Goal: Task Accomplishment & Management: Manage account settings

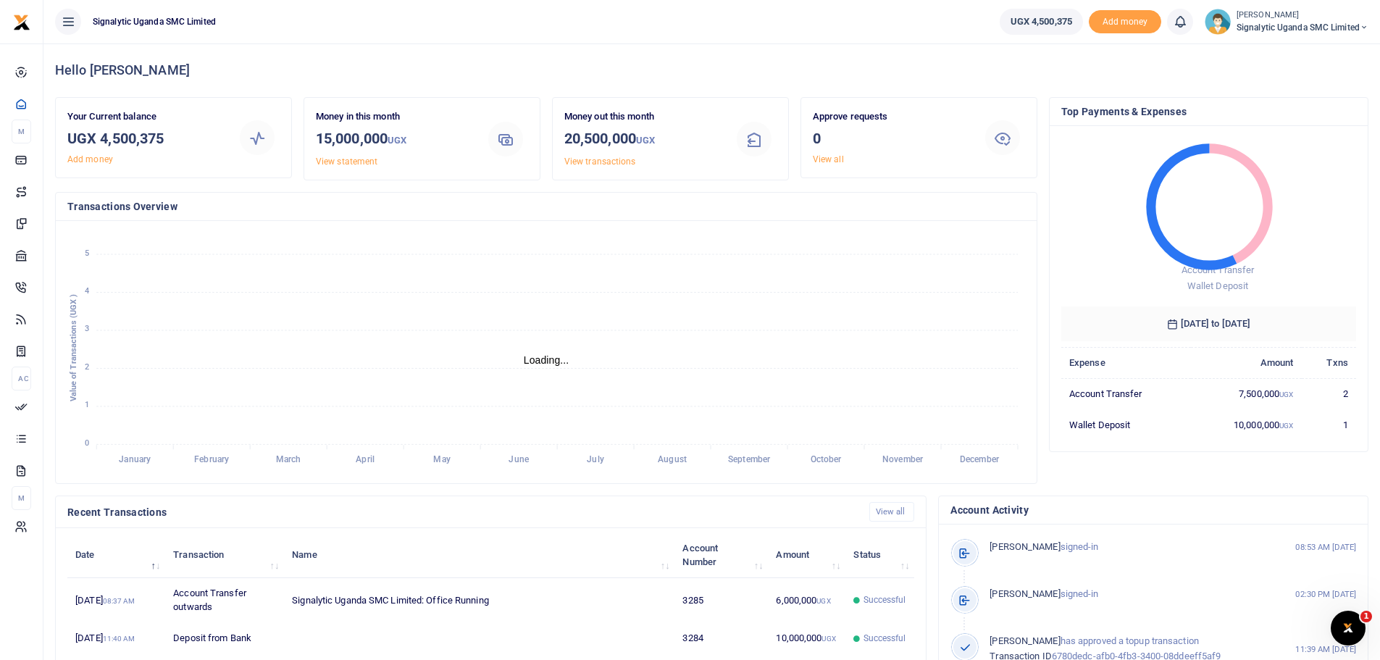
scroll to position [12, 12]
click at [1281, 25] on span "Signalytic Uganda SMC Limited" at bounding box center [1303, 27] width 132 height 13
click at [1351, 25] on span "Signalytic Uganda SMC Limited" at bounding box center [1303, 27] width 132 height 13
click at [1352, 26] on span "Signalytic Uganda SMC Limited" at bounding box center [1303, 27] width 132 height 13
click at [1320, 51] on link "Switch accounts" at bounding box center [1314, 53] width 114 height 20
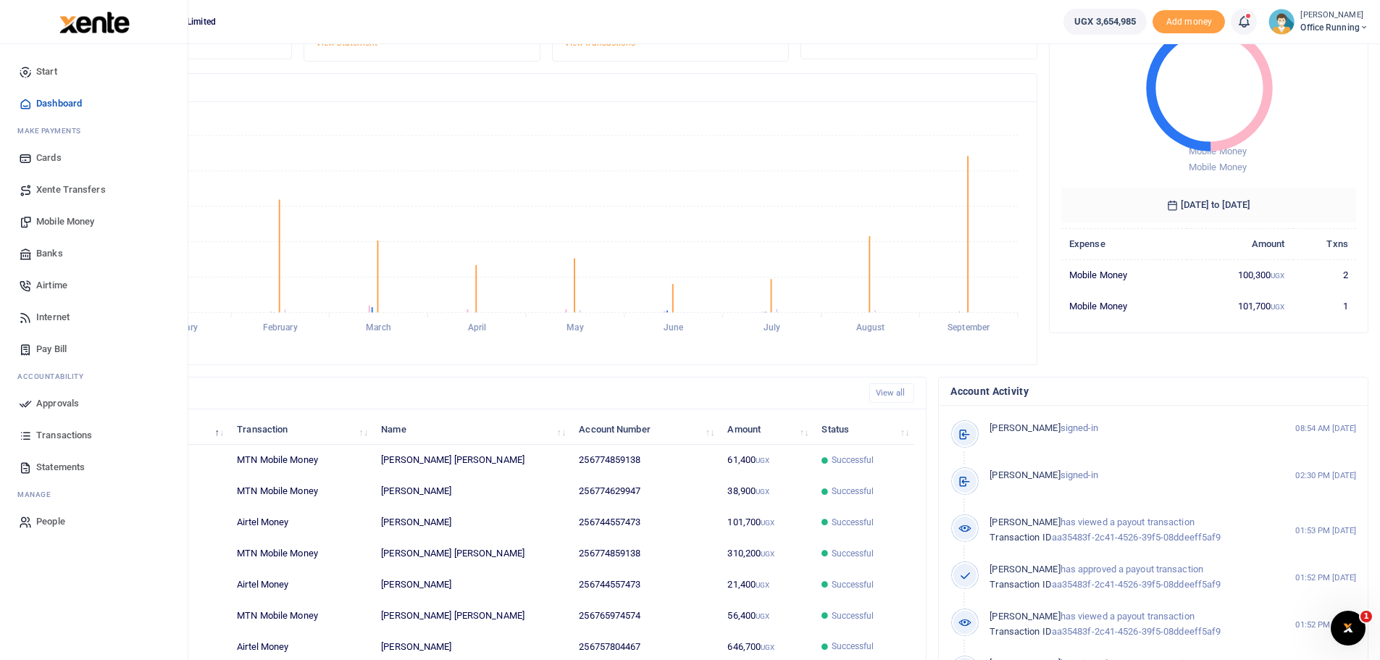
scroll to position [206, 0]
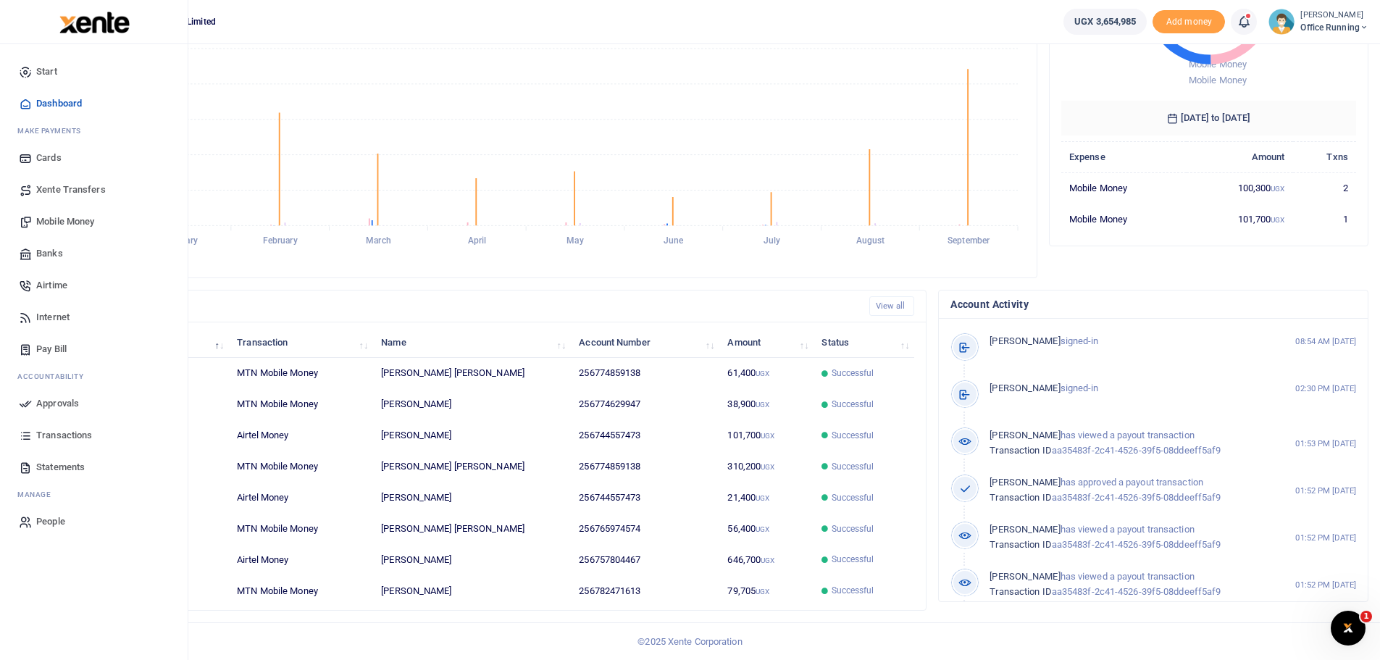
click at [78, 436] on span "Transactions" at bounding box center [64, 435] width 56 height 14
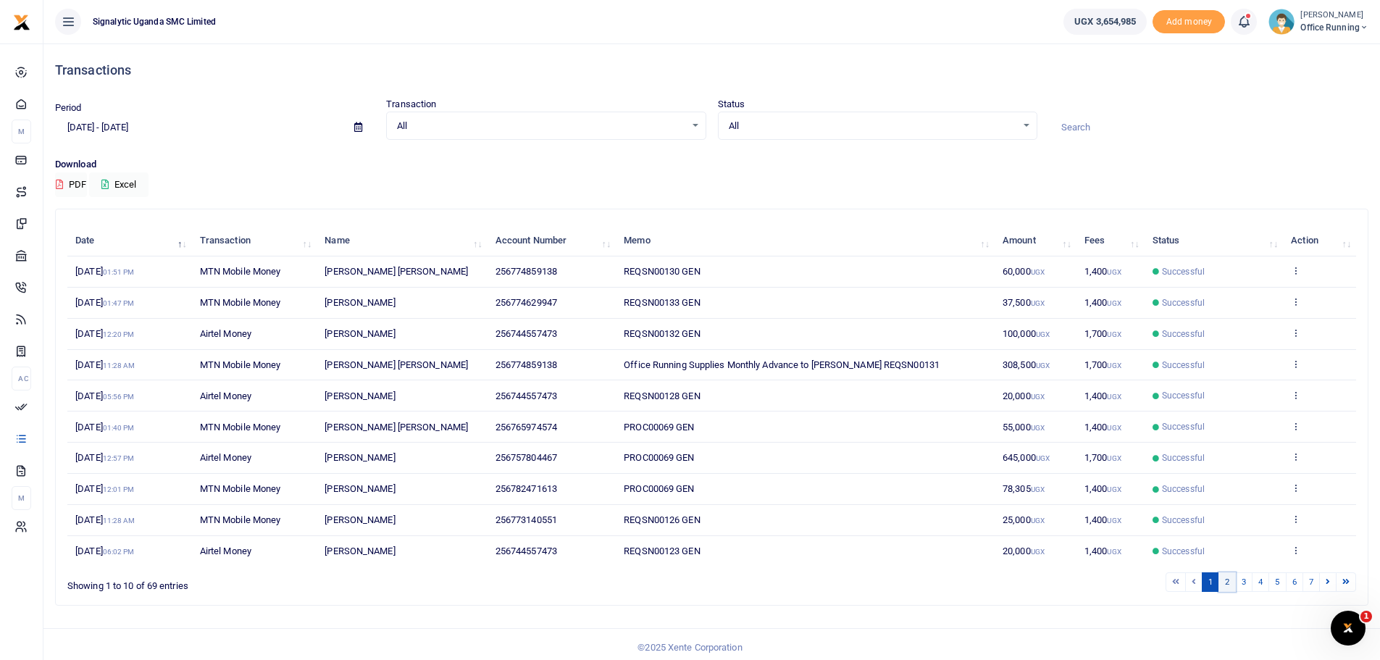
click at [1231, 583] on link "2" at bounding box center [1227, 582] width 17 height 20
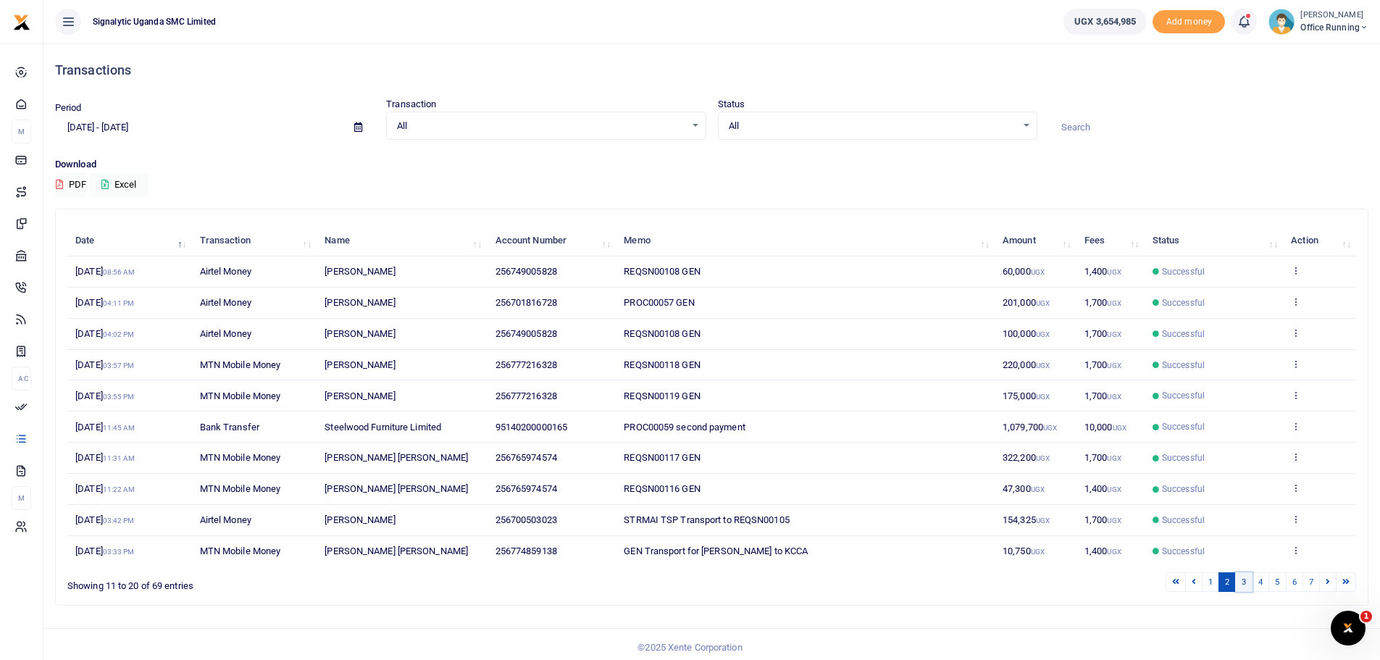
click at [1247, 580] on link "3" at bounding box center [1244, 582] width 17 height 20
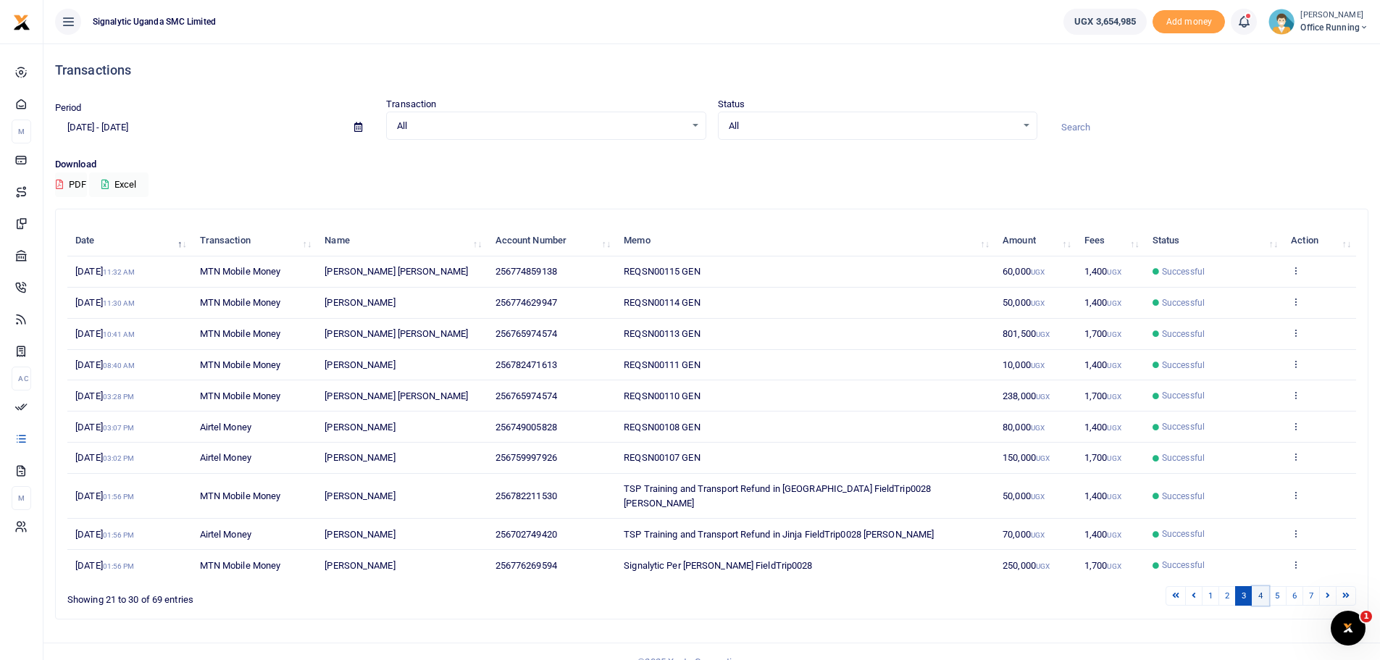
click at [1256, 601] on link "4" at bounding box center [1260, 596] width 17 height 20
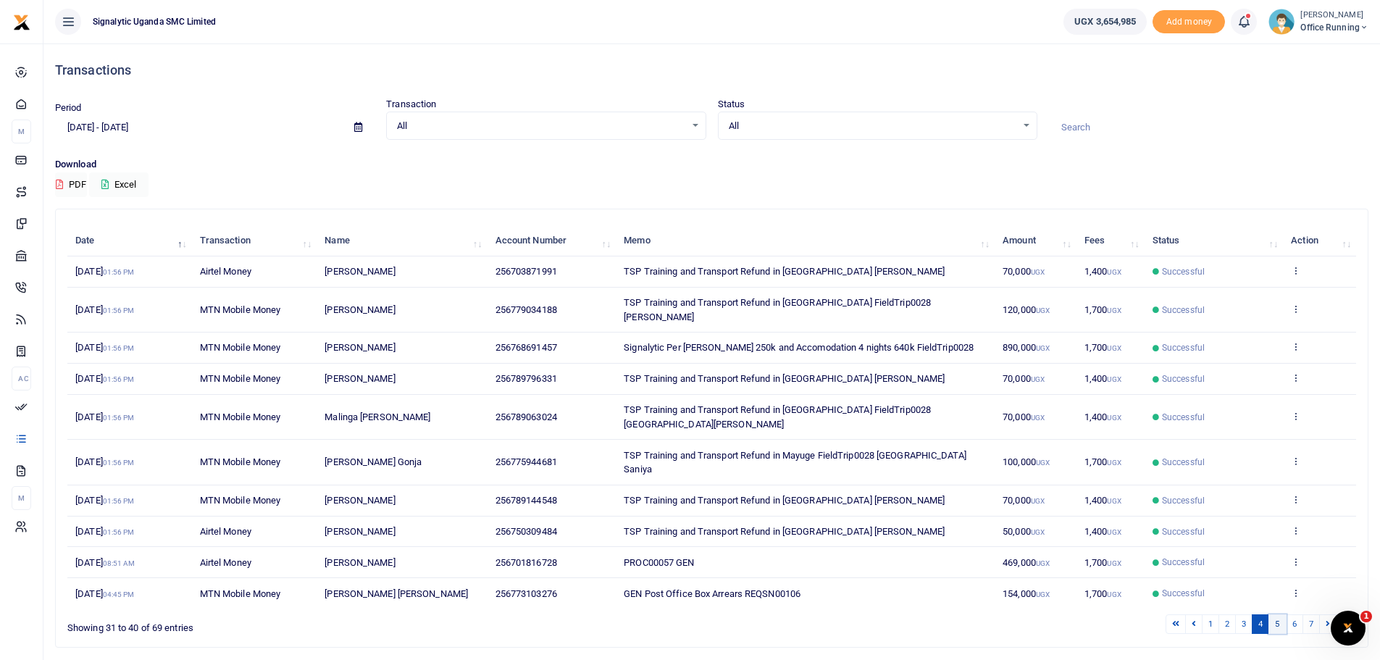
click at [1273, 615] on link "5" at bounding box center [1277, 625] width 17 height 20
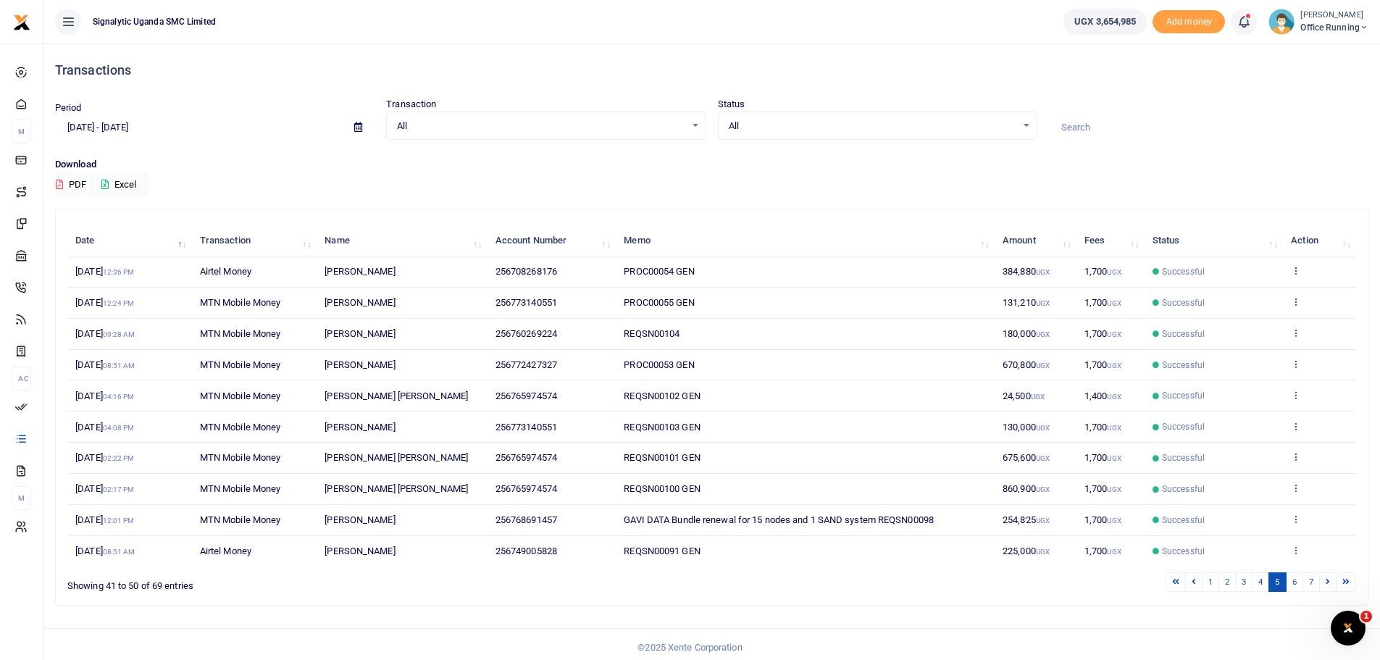
click at [1299, 268] on icon at bounding box center [1295, 270] width 9 height 10
click at [1233, 330] on link "Send again" at bounding box center [1243, 327] width 114 height 20
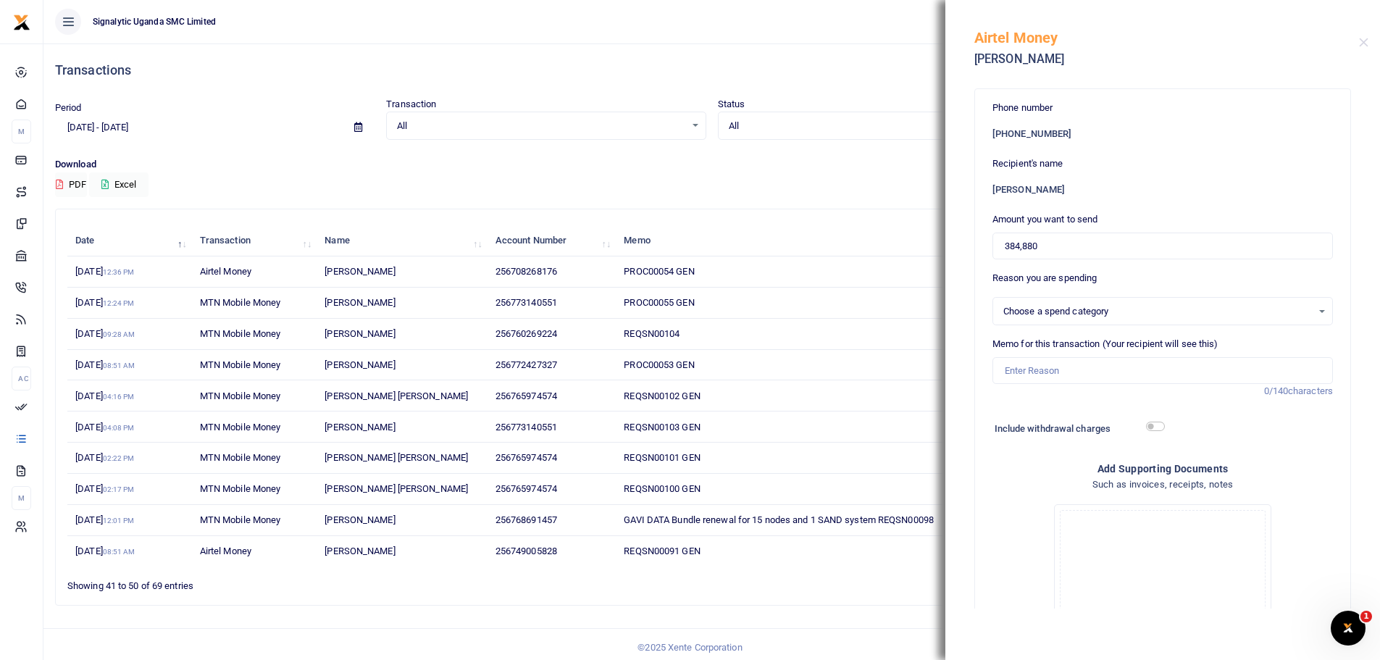
select select
drag, startPoint x: 1065, startPoint y: 248, endPoint x: 900, endPoint y: 280, distance: 168.4
click at [912, 272] on div "Transactions Period 09/01/2025 - 09/30/2025 Transaction All Select an option...…" at bounding box center [690, 333] width 1380 height 667
type input "367,120"
click at [1055, 536] on div "Drop your files here Drag and drop files here or browse Powered by Uppy" at bounding box center [1163, 613] width 216 height 216
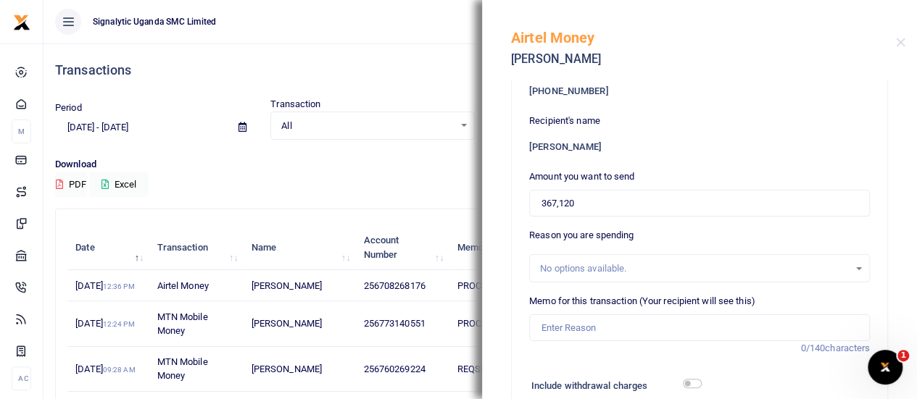
scroll to position [72, 0]
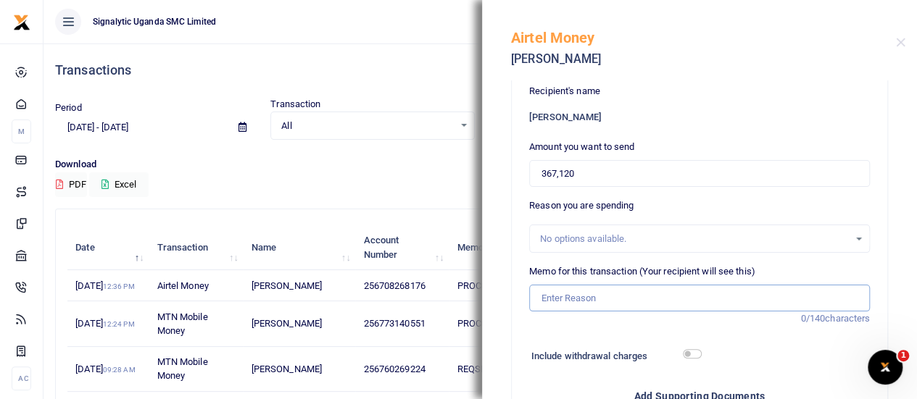
click at [607, 293] on input "Memo for this transaction (Your recipient will see this)" at bounding box center [699, 299] width 341 height 28
paste input "PROC00054"
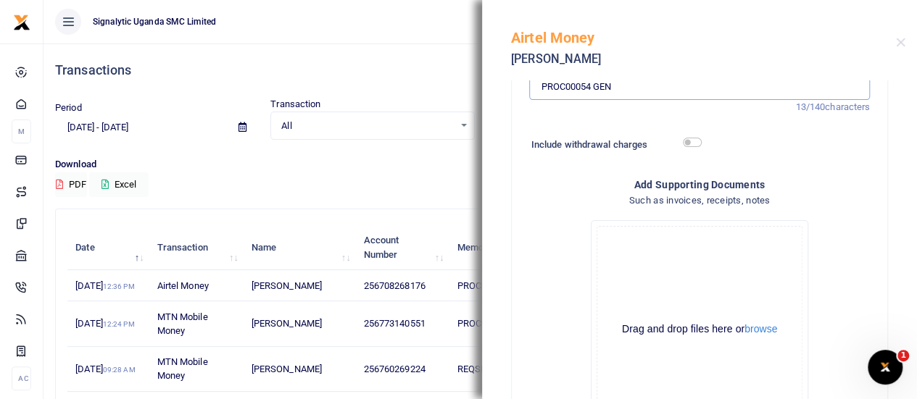
scroll to position [402, 0]
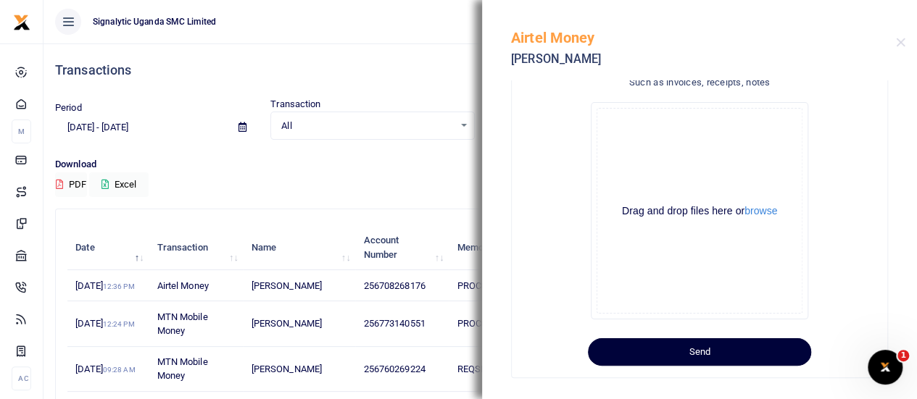
type input "PROC00054 GEN"
click at [688, 346] on button "Send" at bounding box center [699, 352] width 223 height 28
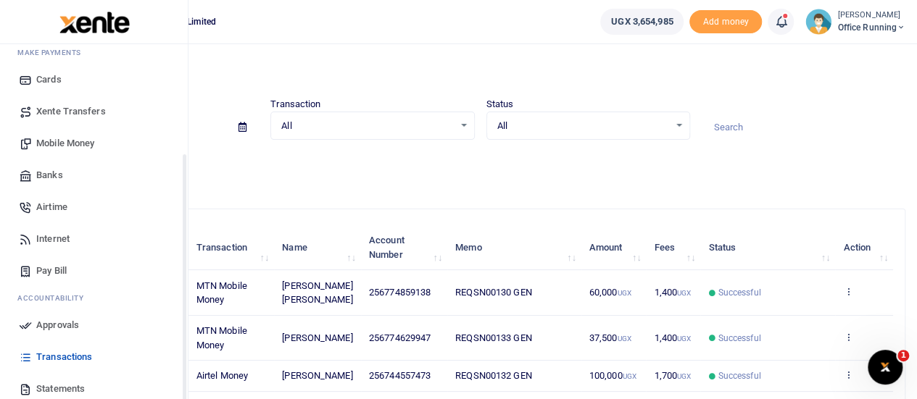
scroll to position [149, 0]
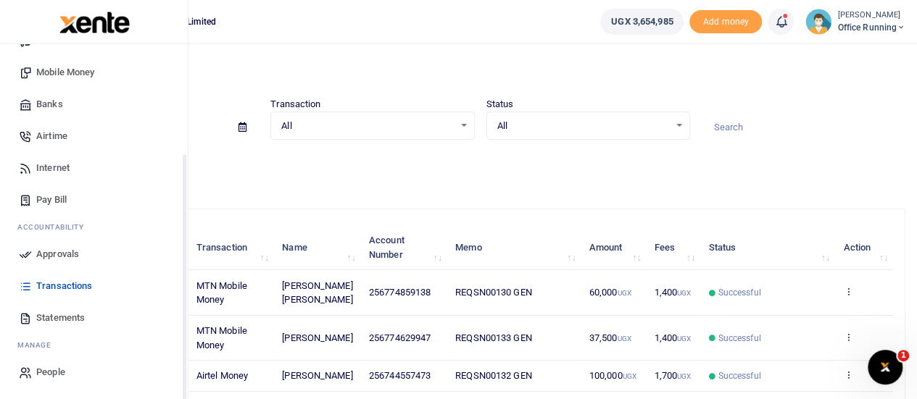
click at [75, 257] on span "Approvals" at bounding box center [57, 254] width 43 height 14
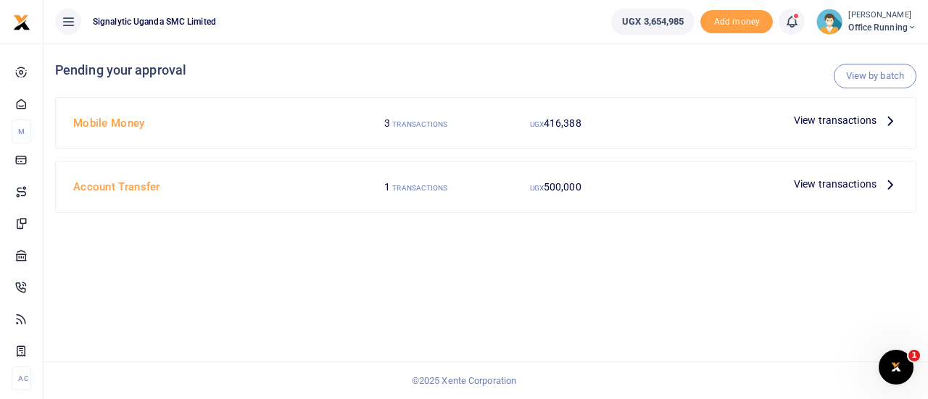
click at [823, 121] on span "View transactions" at bounding box center [835, 120] width 83 height 16
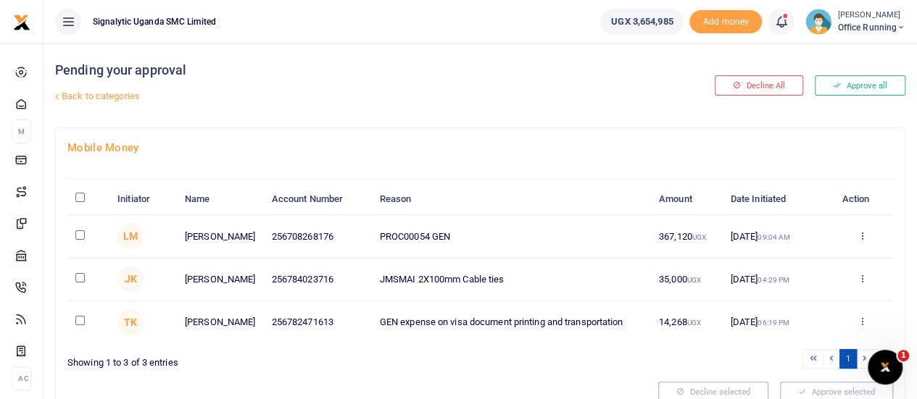
click at [860, 237] on icon at bounding box center [861, 235] width 9 height 10
click at [813, 267] on link "Approve" at bounding box center [808, 259] width 114 height 20
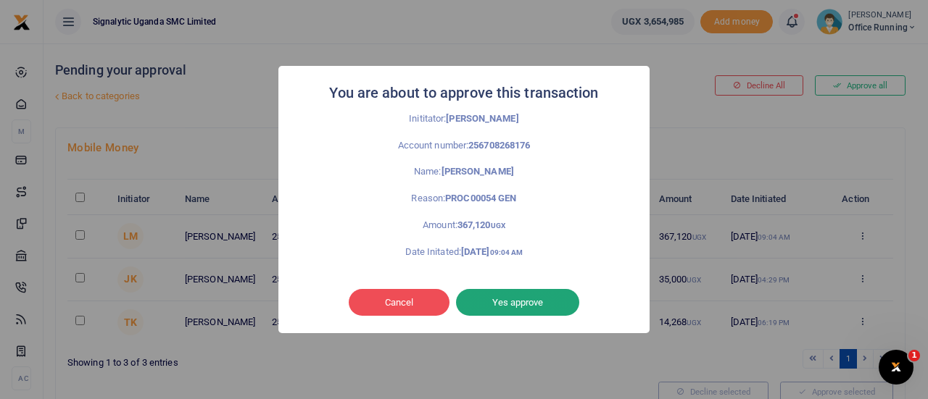
click at [567, 307] on button "Yes approve" at bounding box center [517, 303] width 123 height 28
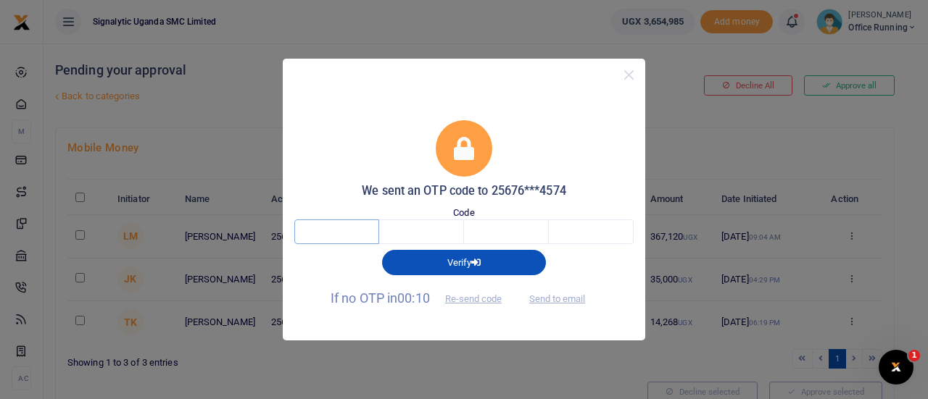
click at [336, 235] on input "text" at bounding box center [336, 232] width 85 height 25
type input "9"
type input "2"
type input "0"
type input "2"
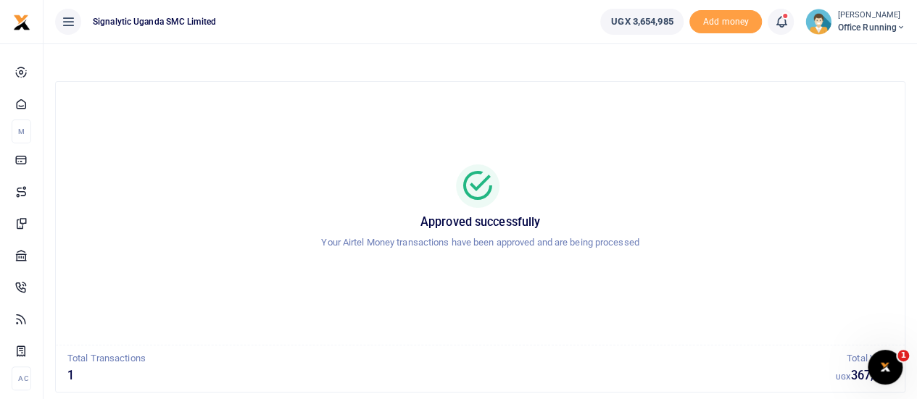
scroll to position [83, 0]
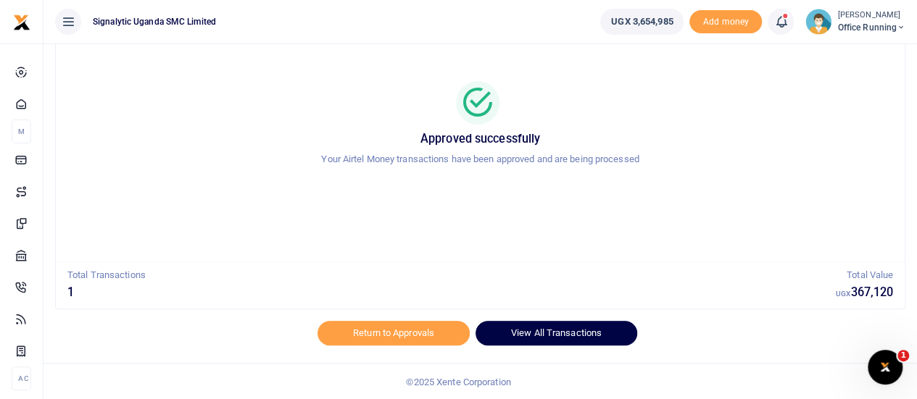
click at [545, 334] on link "View All Transactions" at bounding box center [556, 333] width 162 height 25
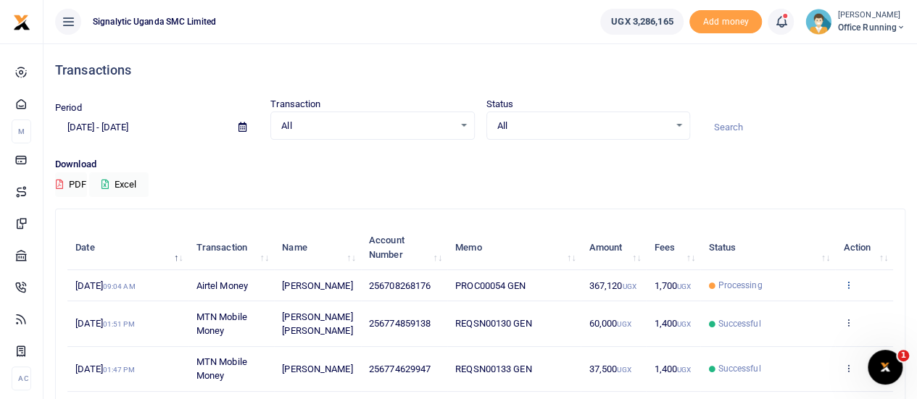
click at [849, 290] on icon at bounding box center [847, 285] width 9 height 10
click at [808, 309] on link "View details" at bounding box center [795, 317] width 114 height 20
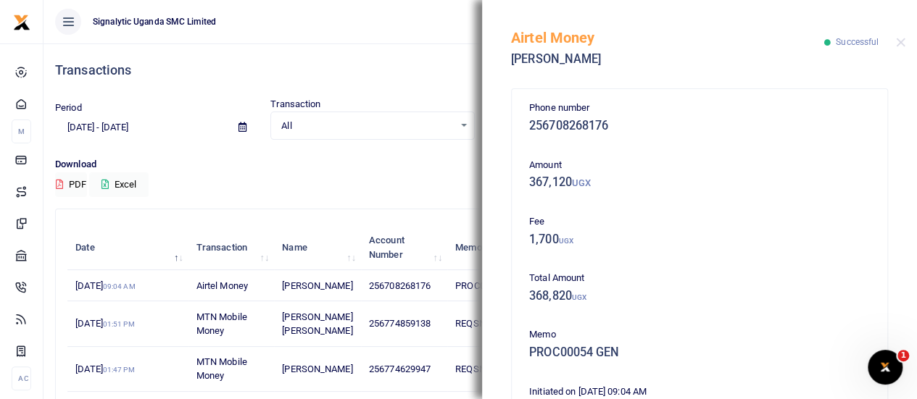
click at [439, 27] on ul "Signalytic Uganda SMC Limited" at bounding box center [315, 21] width 545 height 43
click at [903, 43] on button "Close" at bounding box center [900, 42] width 9 height 9
